Goal: Information Seeking & Learning: Learn about a topic

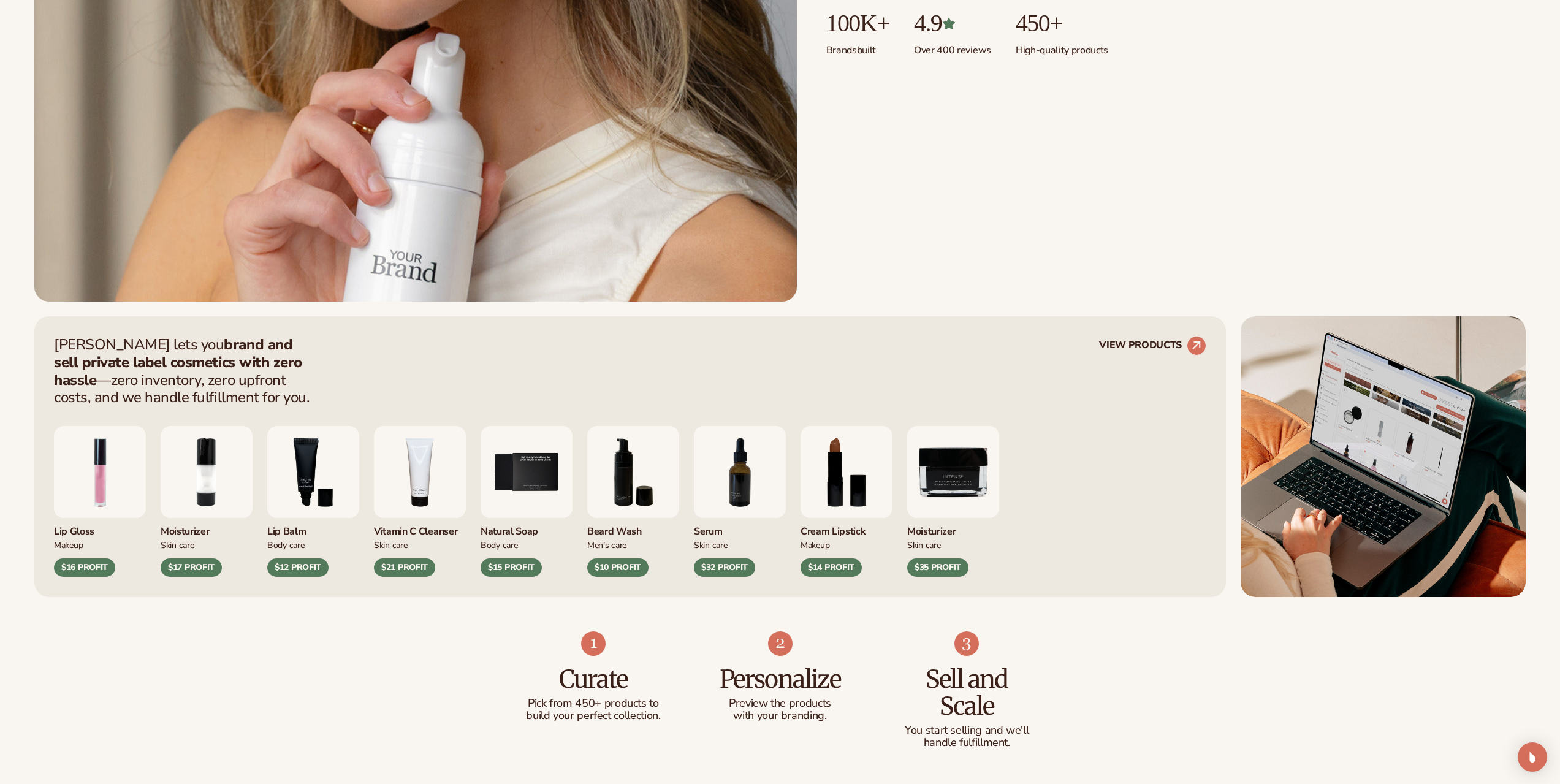
scroll to position [674, 0]
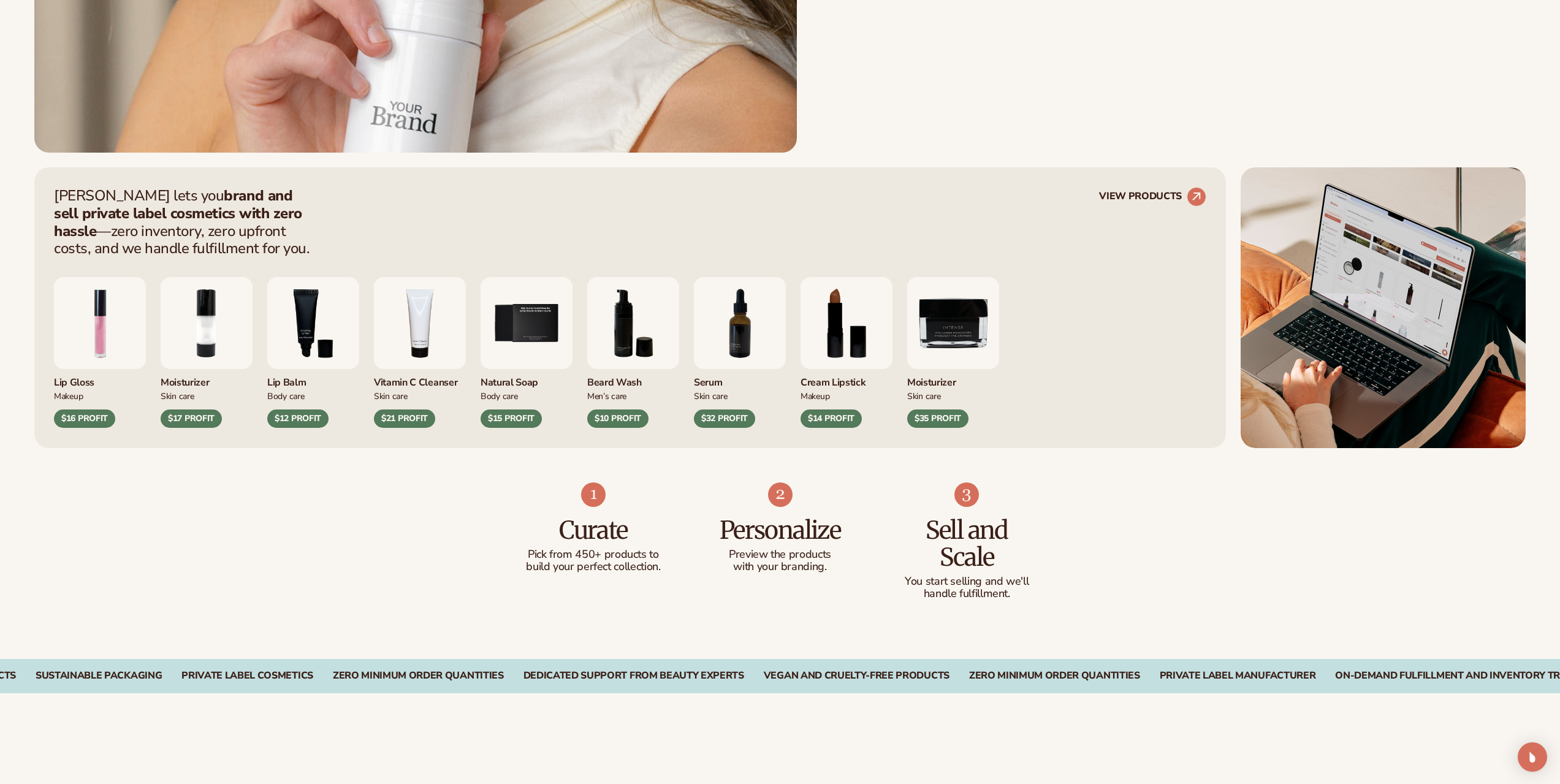
click at [856, 319] on img "8 / 9" at bounding box center [846, 323] width 92 height 92
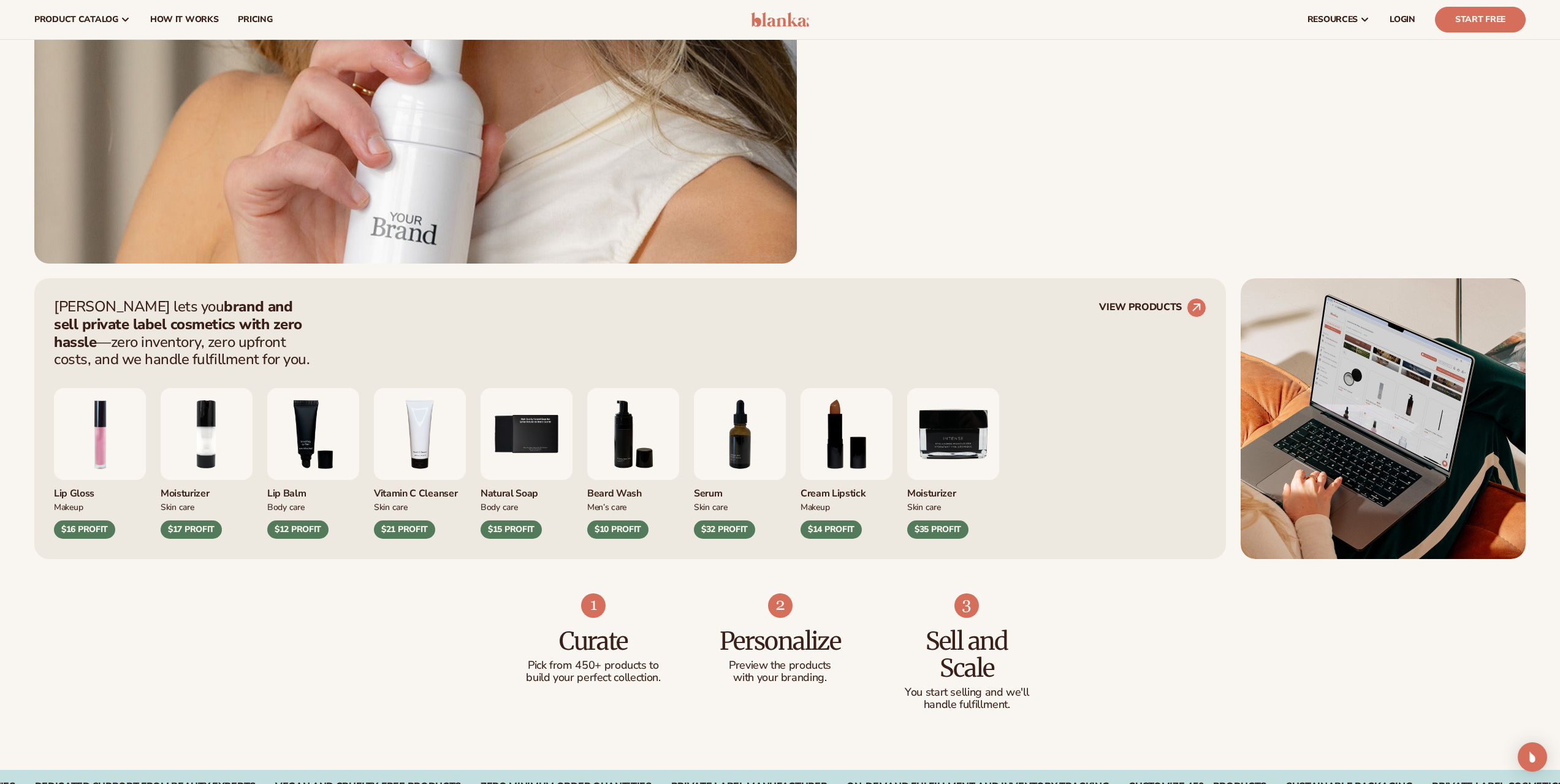
scroll to position [551, 0]
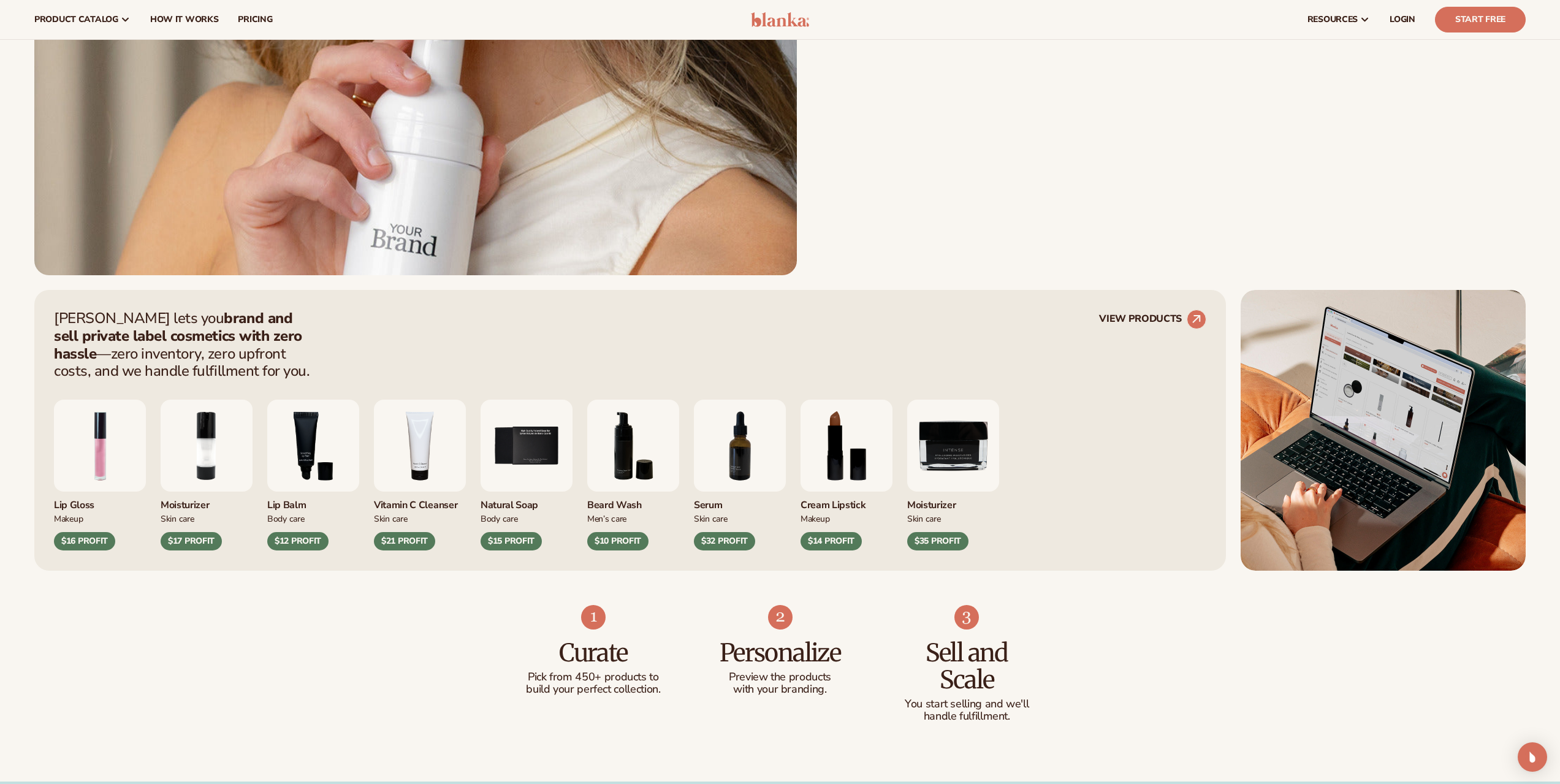
click at [521, 455] on img "5 / 9" at bounding box center [526, 445] width 92 height 92
click at [1147, 316] on link "VIEW PRODUCTS" at bounding box center [1153, 319] width 108 height 19
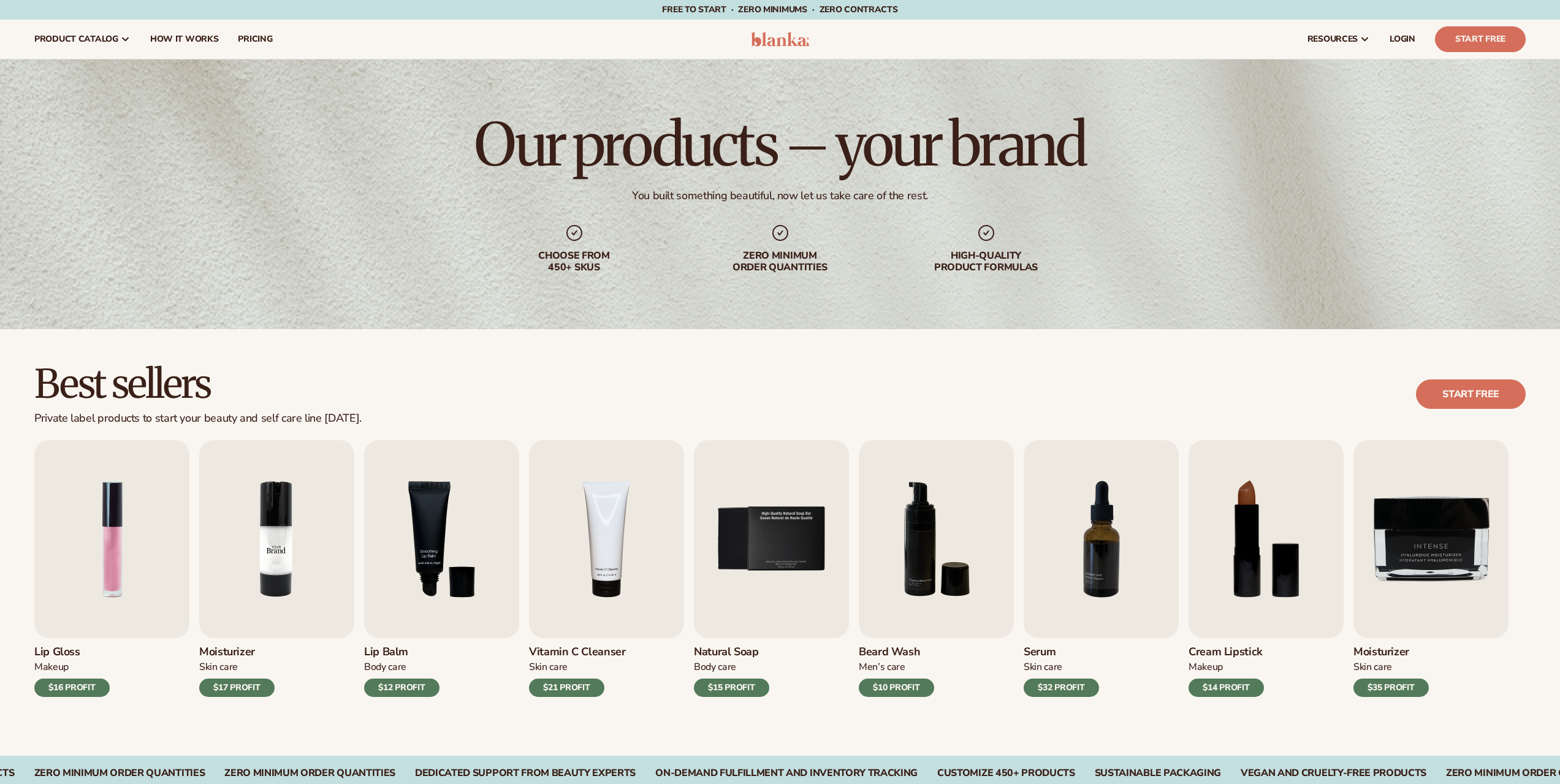
click at [351, 504] on img "2 / 9" at bounding box center [277, 539] width 155 height 198
click at [401, 507] on img "3 / 9" at bounding box center [441, 539] width 155 height 198
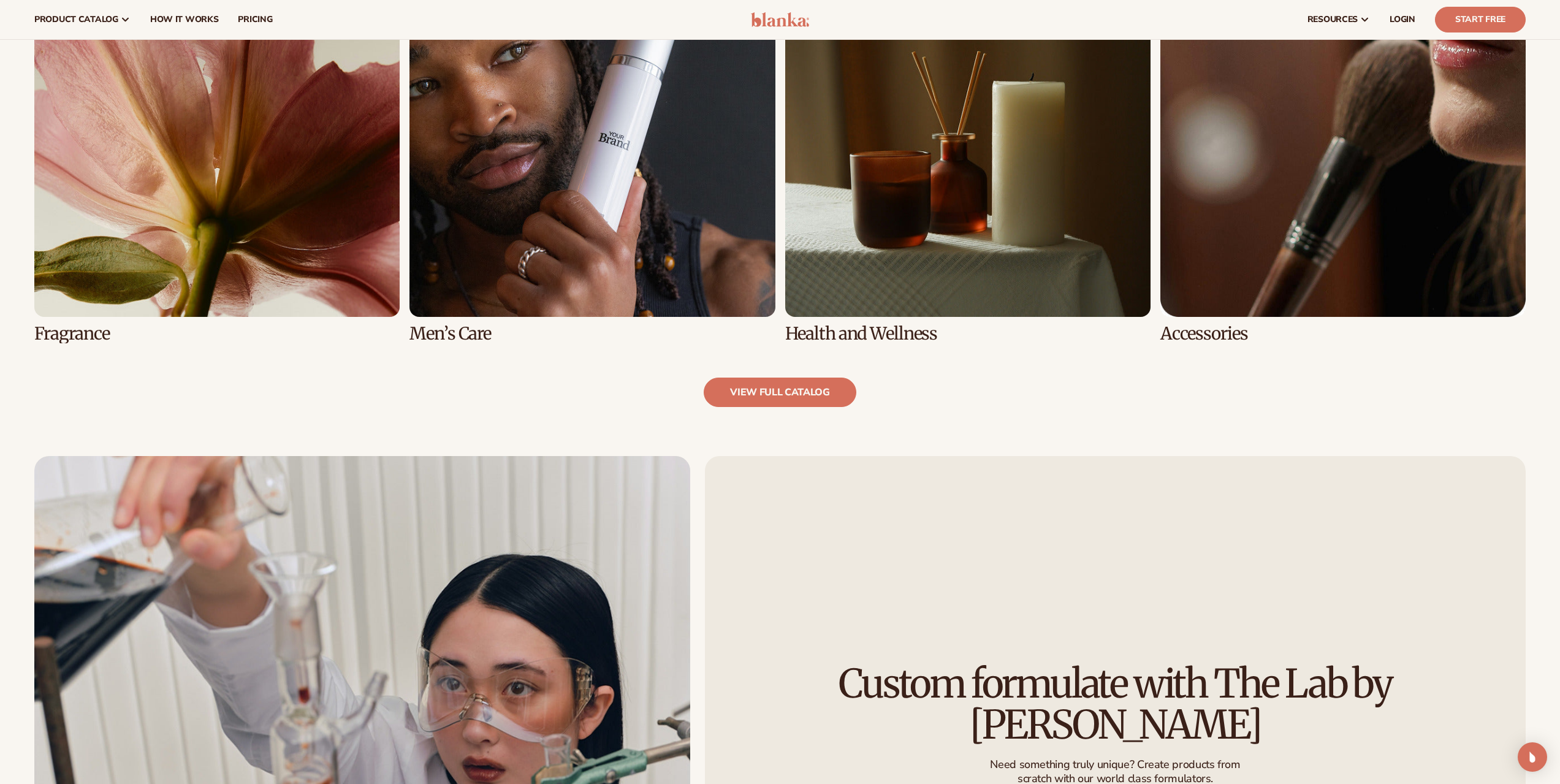
scroll to position [1349, 0]
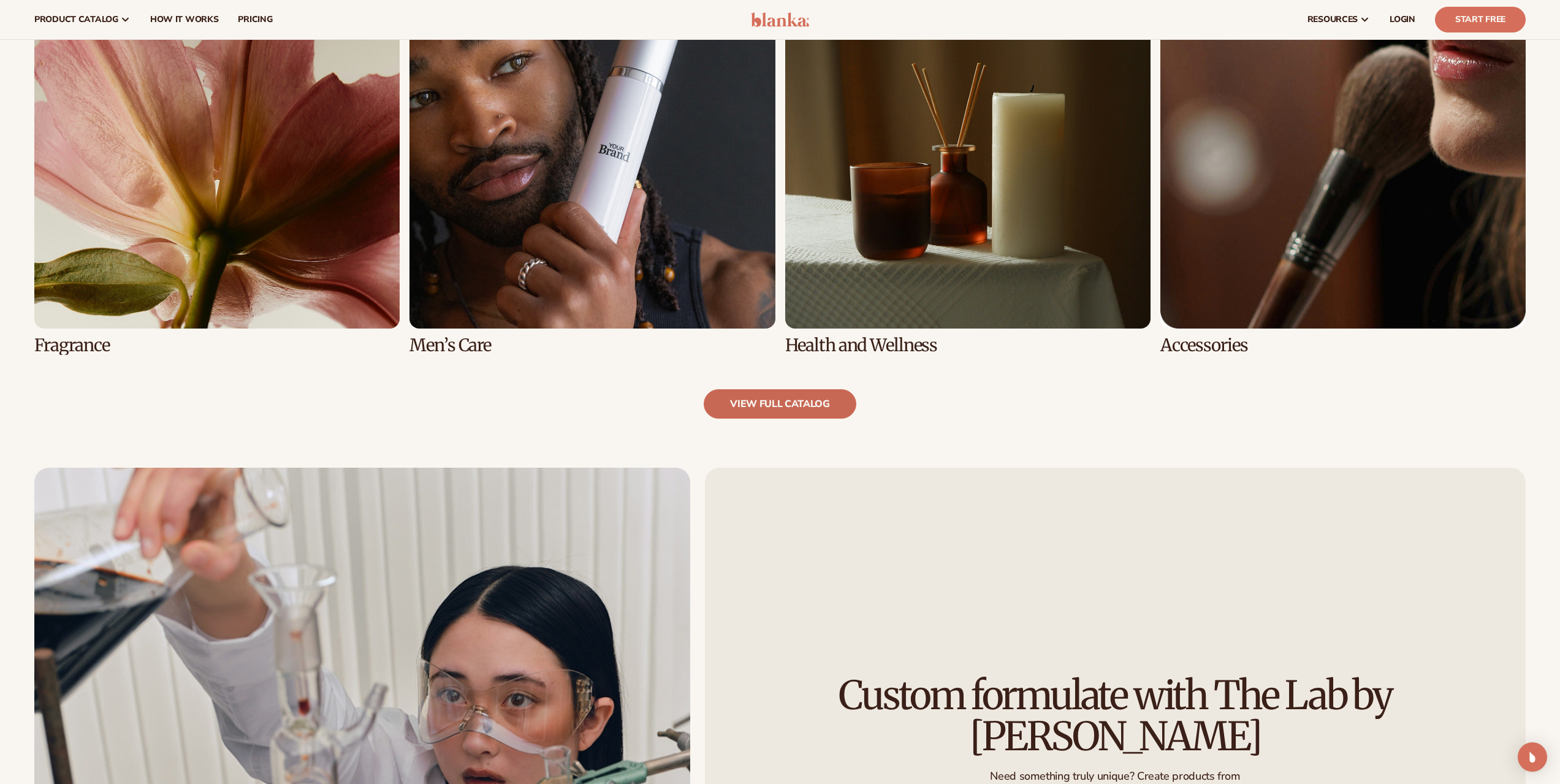
click at [763, 410] on link "view full catalog" at bounding box center [780, 404] width 153 height 29
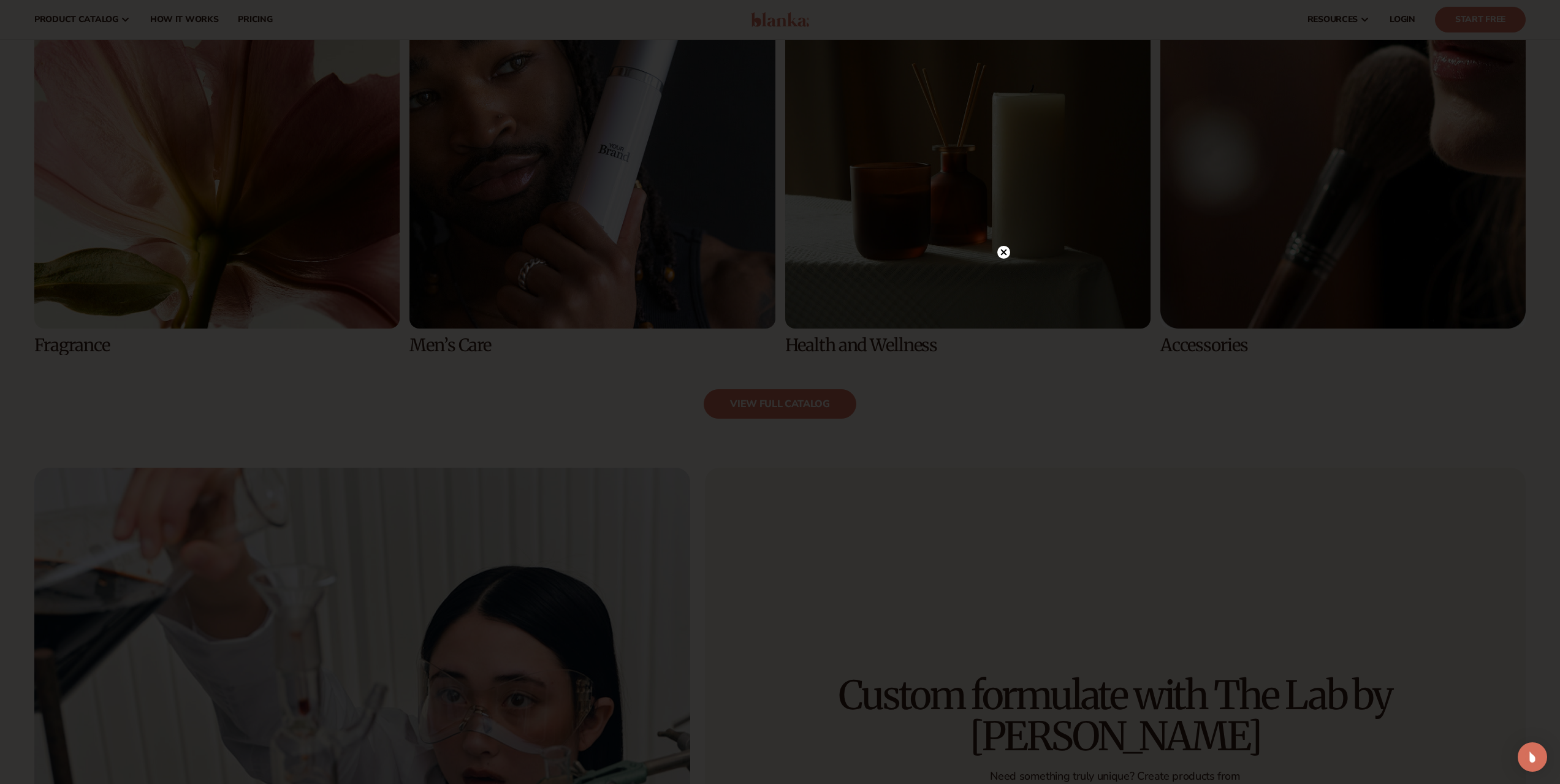
click at [1208, 457] on div at bounding box center [780, 392] width 1560 height 784
click at [1007, 251] on circle at bounding box center [1004, 252] width 13 height 13
